Goal: Task Accomplishment & Management: Complete application form

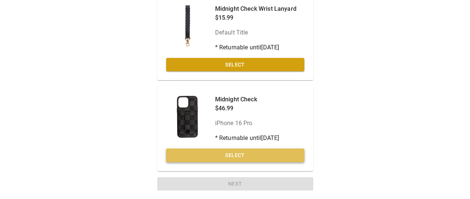
click at [258, 158] on button "Select" at bounding box center [235, 156] width 138 height 14
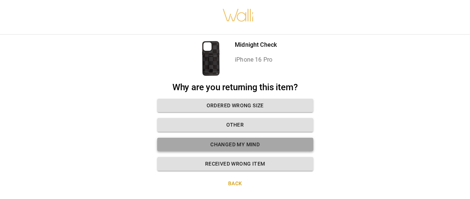
click at [259, 144] on button "Changed my mind" at bounding box center [235, 145] width 156 height 14
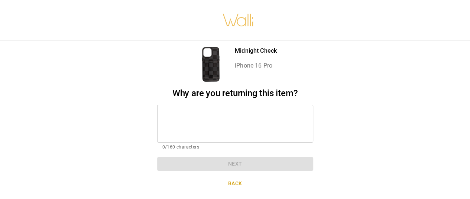
click at [249, 134] on div "* ​" at bounding box center [235, 124] width 156 height 38
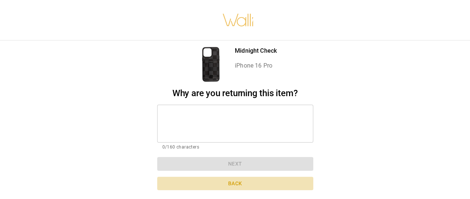
click at [232, 185] on button "Back" at bounding box center [235, 184] width 156 height 14
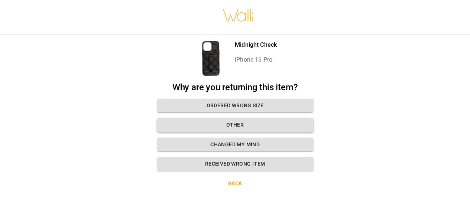
click at [249, 128] on button "Other" at bounding box center [235, 125] width 156 height 14
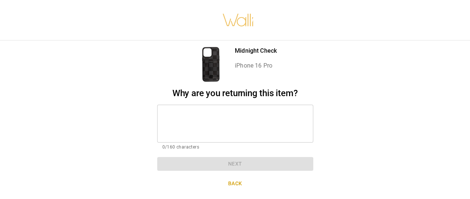
click at [249, 128] on textarea at bounding box center [235, 124] width 146 height 26
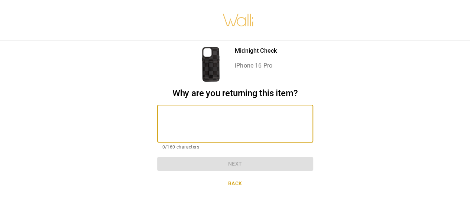
type textarea "*"
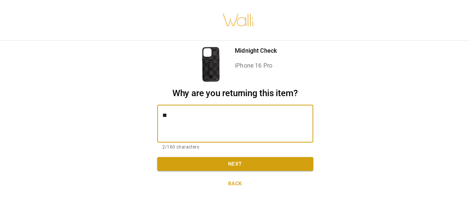
type textarea "*"
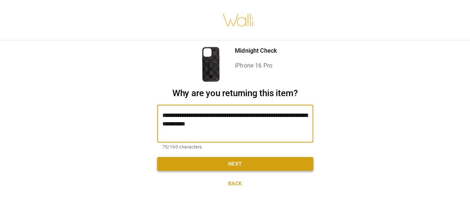
type textarea "**********"
click at [218, 167] on button "Next" at bounding box center [235, 164] width 156 height 14
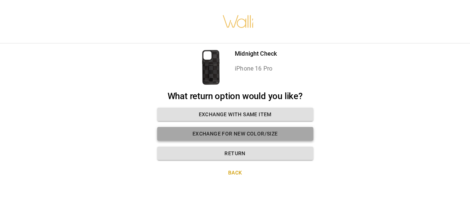
click at [234, 132] on button "Exchange for new color/size" at bounding box center [235, 134] width 156 height 14
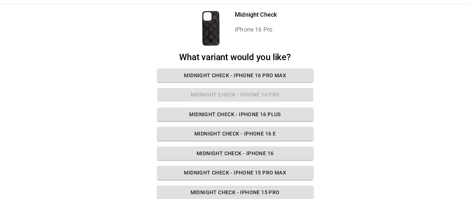
scroll to position [0, 0]
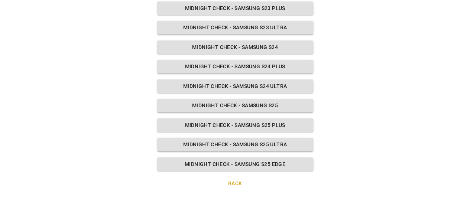
click at [235, 178] on button "Back" at bounding box center [235, 184] width 156 height 14
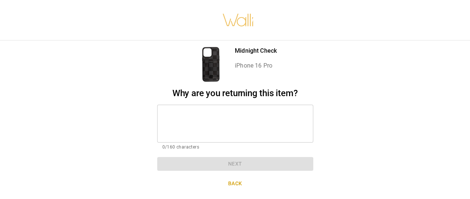
scroll to position [3, 0]
click at [219, 123] on textarea at bounding box center [235, 124] width 146 height 26
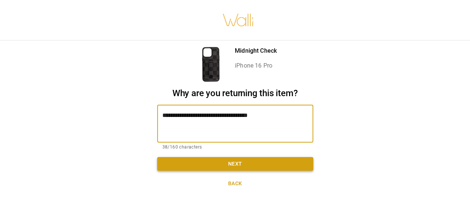
type textarea "**********"
click at [253, 166] on button "Next" at bounding box center [235, 164] width 156 height 14
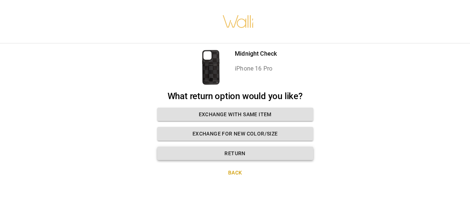
click at [265, 151] on button "Return" at bounding box center [235, 154] width 156 height 14
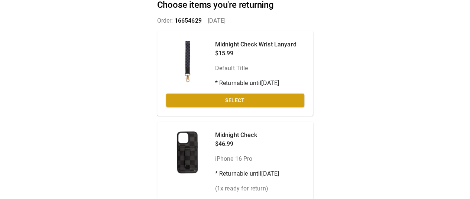
scroll to position [95, 0]
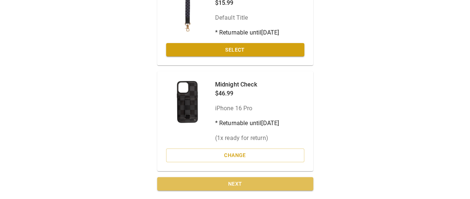
click at [266, 187] on button "Next" at bounding box center [235, 184] width 156 height 14
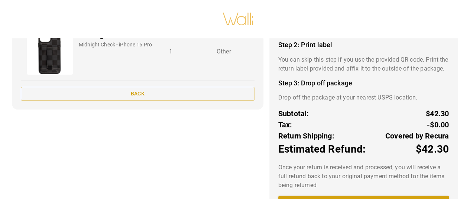
scroll to position [56, 0]
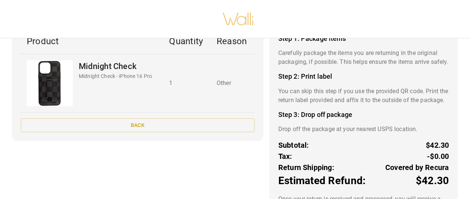
click at [333, 132] on div "Return instructions Step 1: Package items Carefully package the items you are r…" at bounding box center [363, 130] width 188 height 239
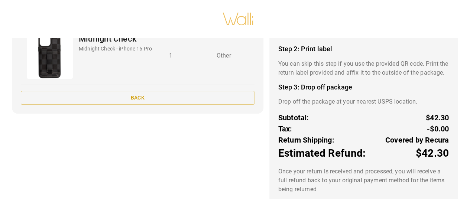
scroll to position [130, 0]
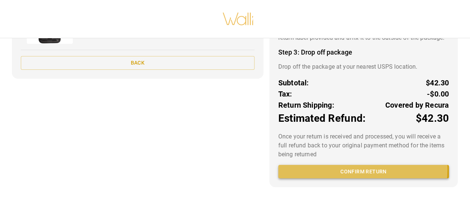
click at [343, 169] on button "Confirm return" at bounding box center [363, 172] width 171 height 14
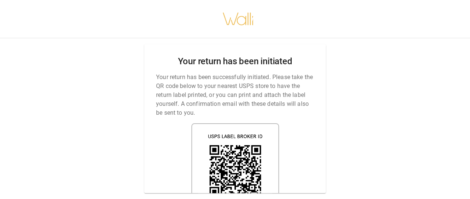
click at [299, 58] on div "Your return has been initiated Your return has been successfully initiated. Ple…" at bounding box center [235, 118] width 182 height 149
click at [308, 65] on div "Your return has been initiated Your return has been successfully initiated. Ple…" at bounding box center [235, 118] width 182 height 149
click at [320, 62] on div "Your return has been initiated Your return has been successfully initiated. Ple…" at bounding box center [235, 118] width 182 height 149
